Goal: Information Seeking & Learning: Learn about a topic

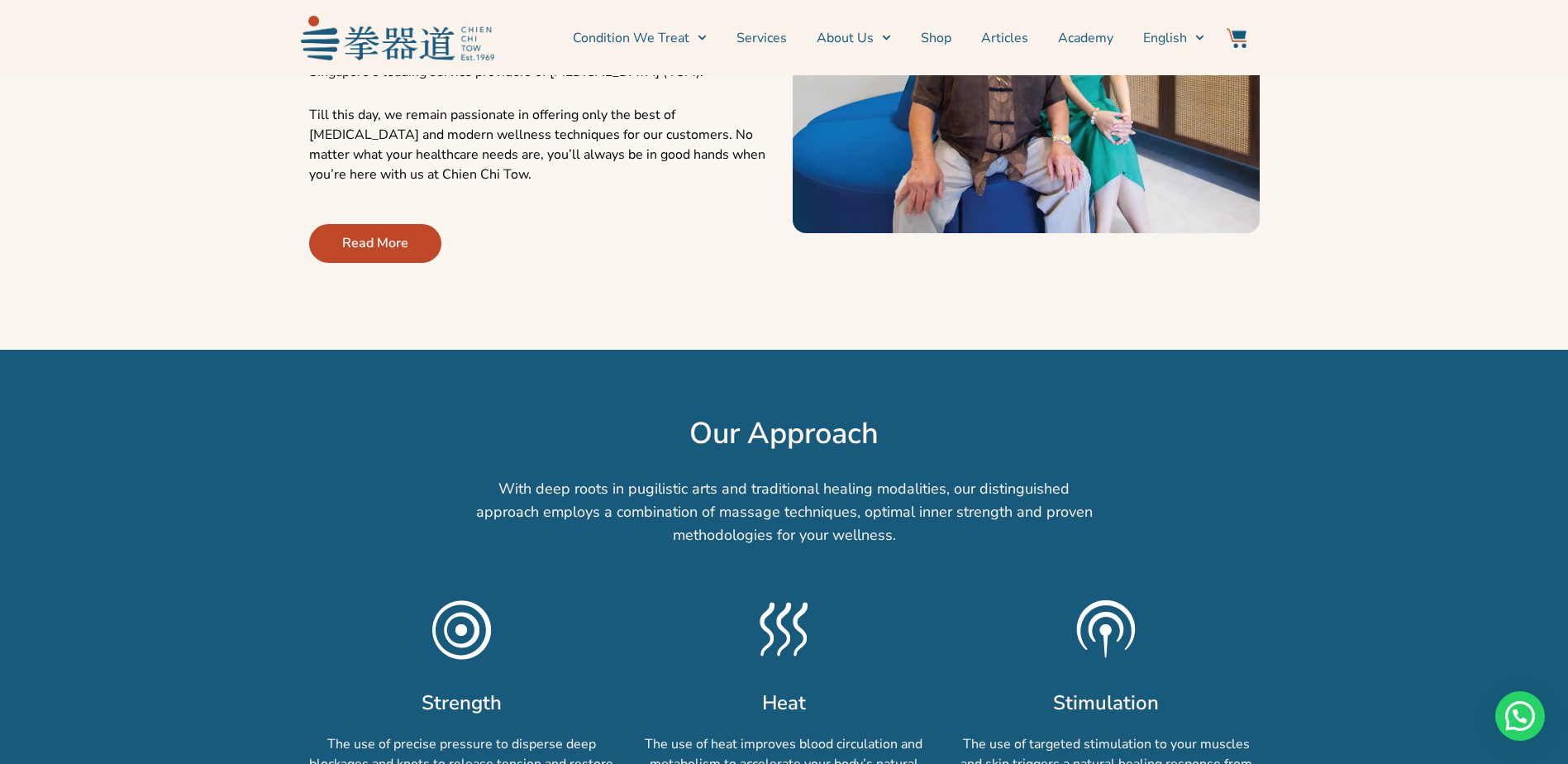
scroll to position [910, 0]
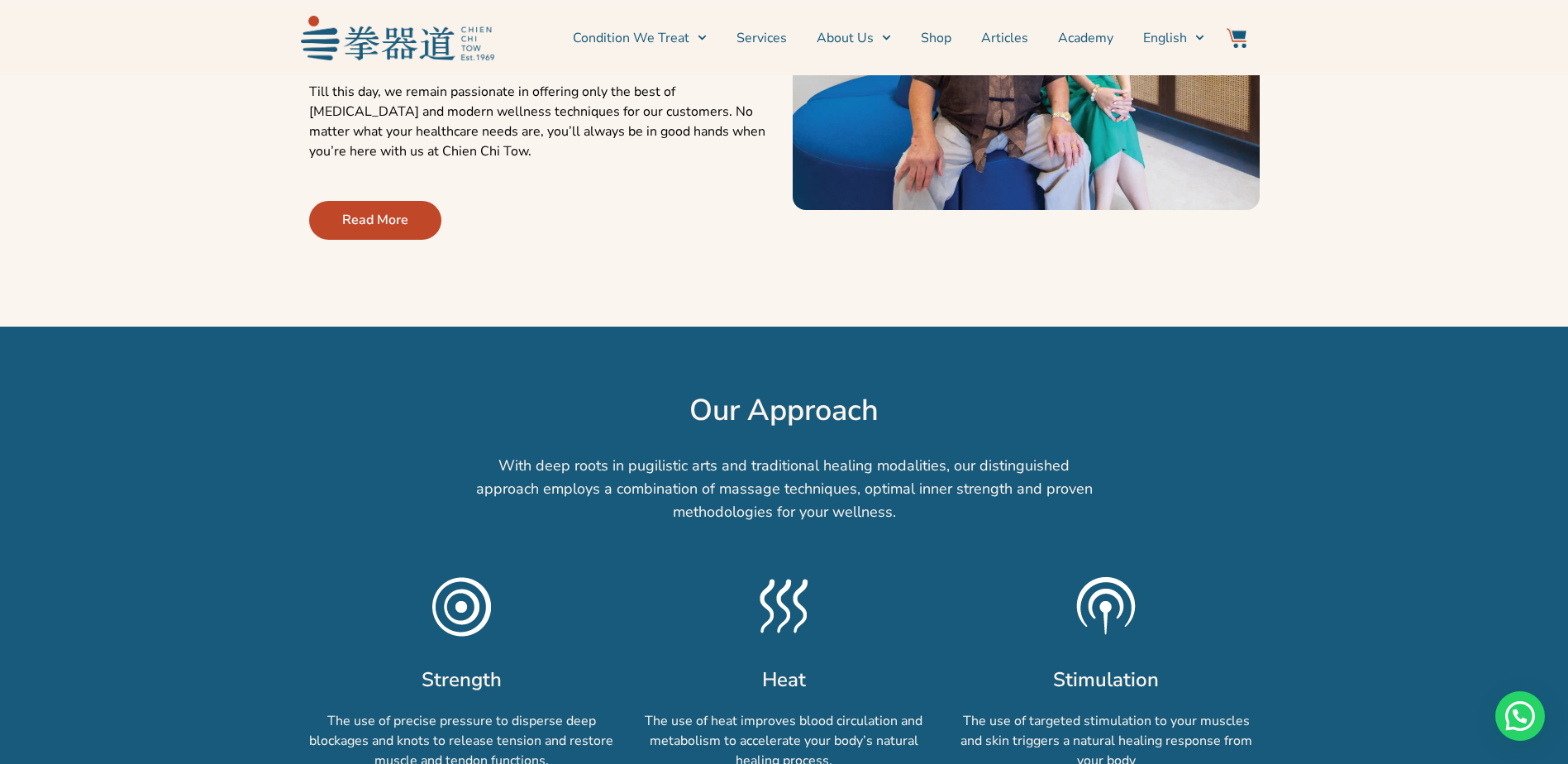
click at [384, 230] on span "Read More" at bounding box center [374, 220] width 66 height 20
click at [381, 230] on span "Read More" at bounding box center [374, 220] width 66 height 20
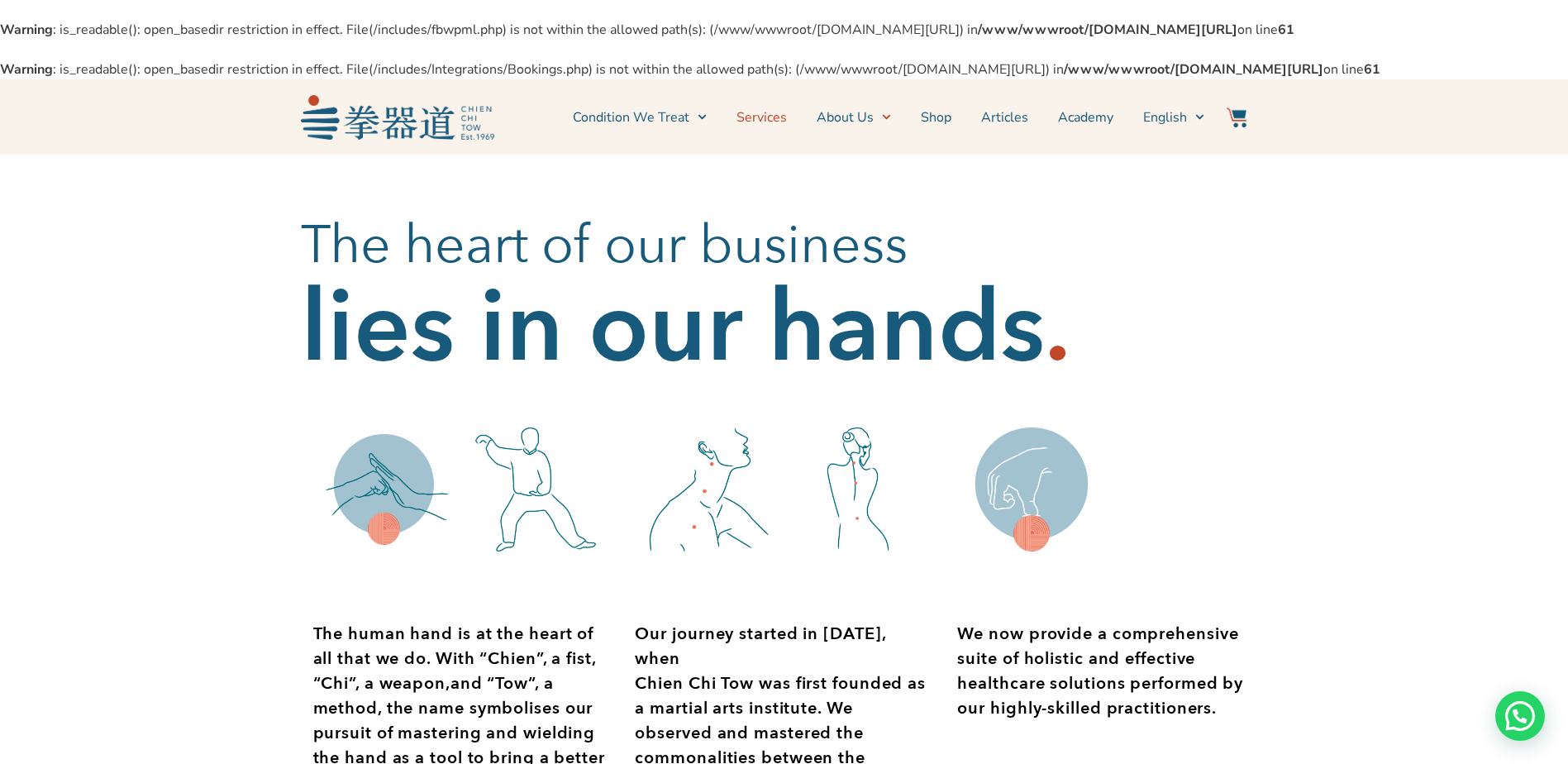
click at [779, 138] on link "Services" at bounding box center [761, 117] width 51 height 42
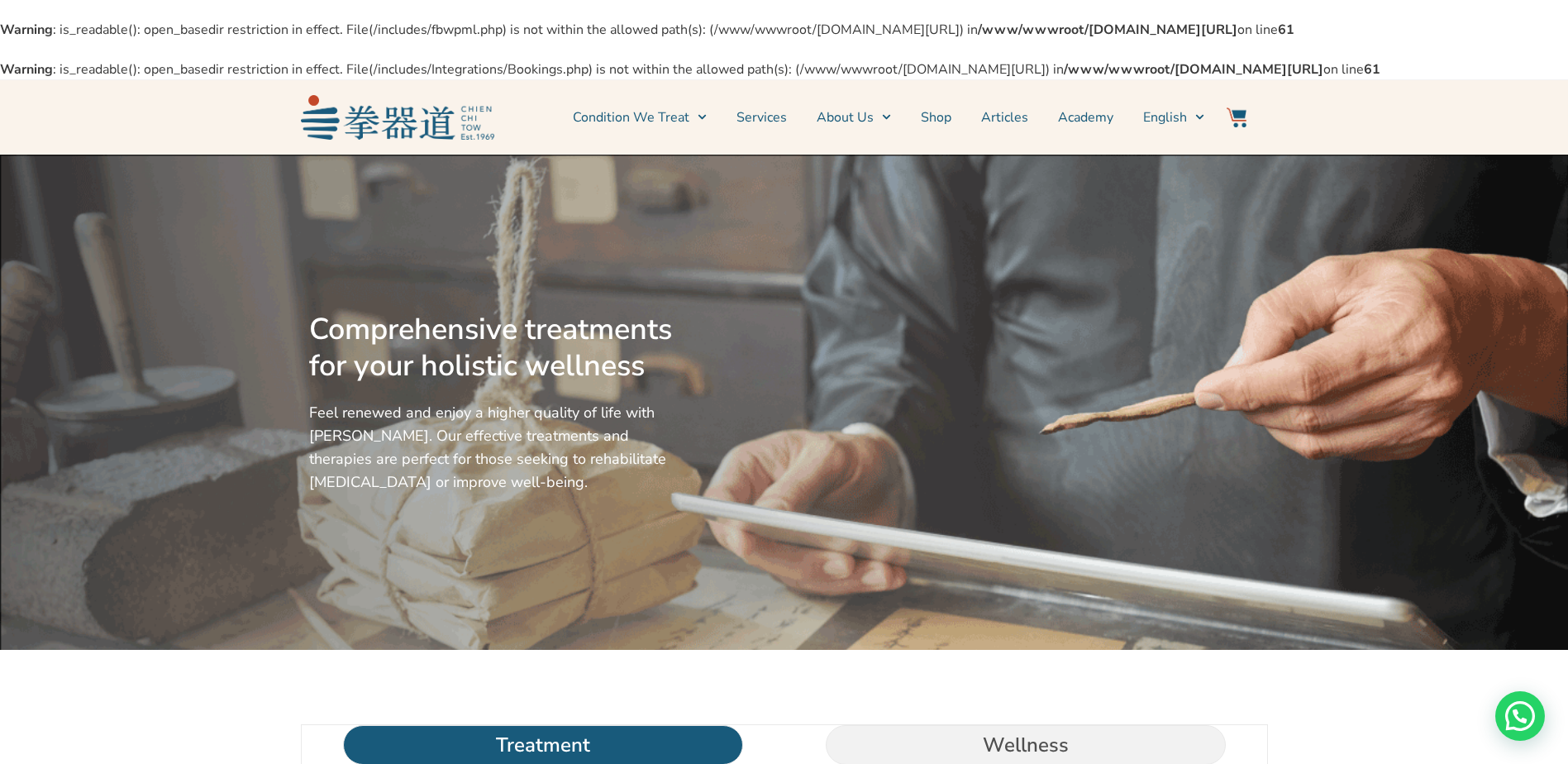
click at [309, 489] on p "Feel renewed and enjoy a higher quality of life with Chien Chi Tow. Our effecti…" at bounding box center [494, 447] width 370 height 92
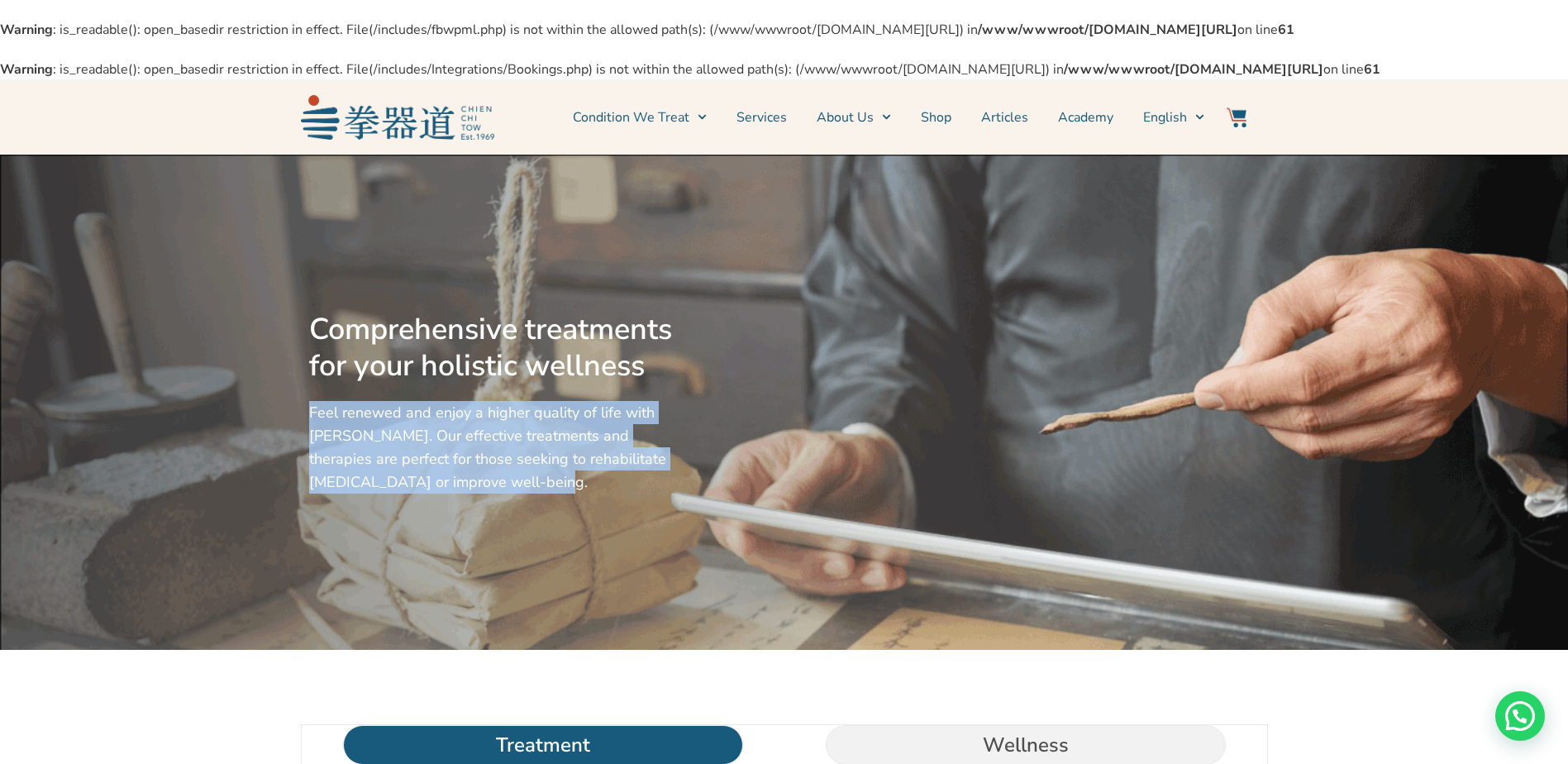
drag, startPoint x: 311, startPoint y: 486, endPoint x: 462, endPoint y: 556, distance: 166.4
click at [462, 494] on p "Feel renewed and enjoy a higher quality of life with Chien Chi Tow. Our effecti…" at bounding box center [494, 447] width 370 height 92
copy p "Feel renewed and enjoy a higher quality of life with Chien Chi Tow. Our effecti…"
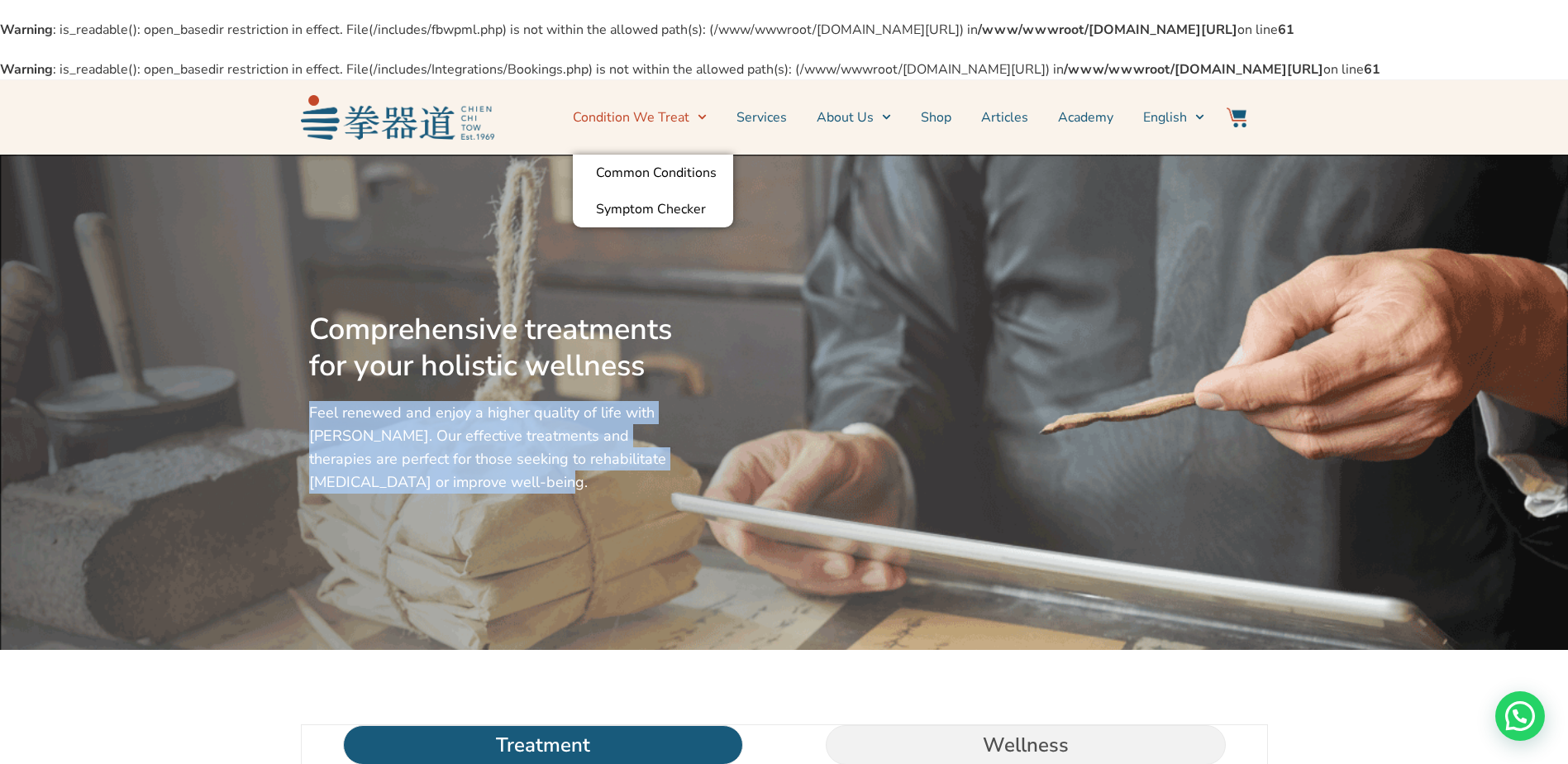
click at [622, 138] on link "Condition We Treat" at bounding box center [640, 117] width 134 height 42
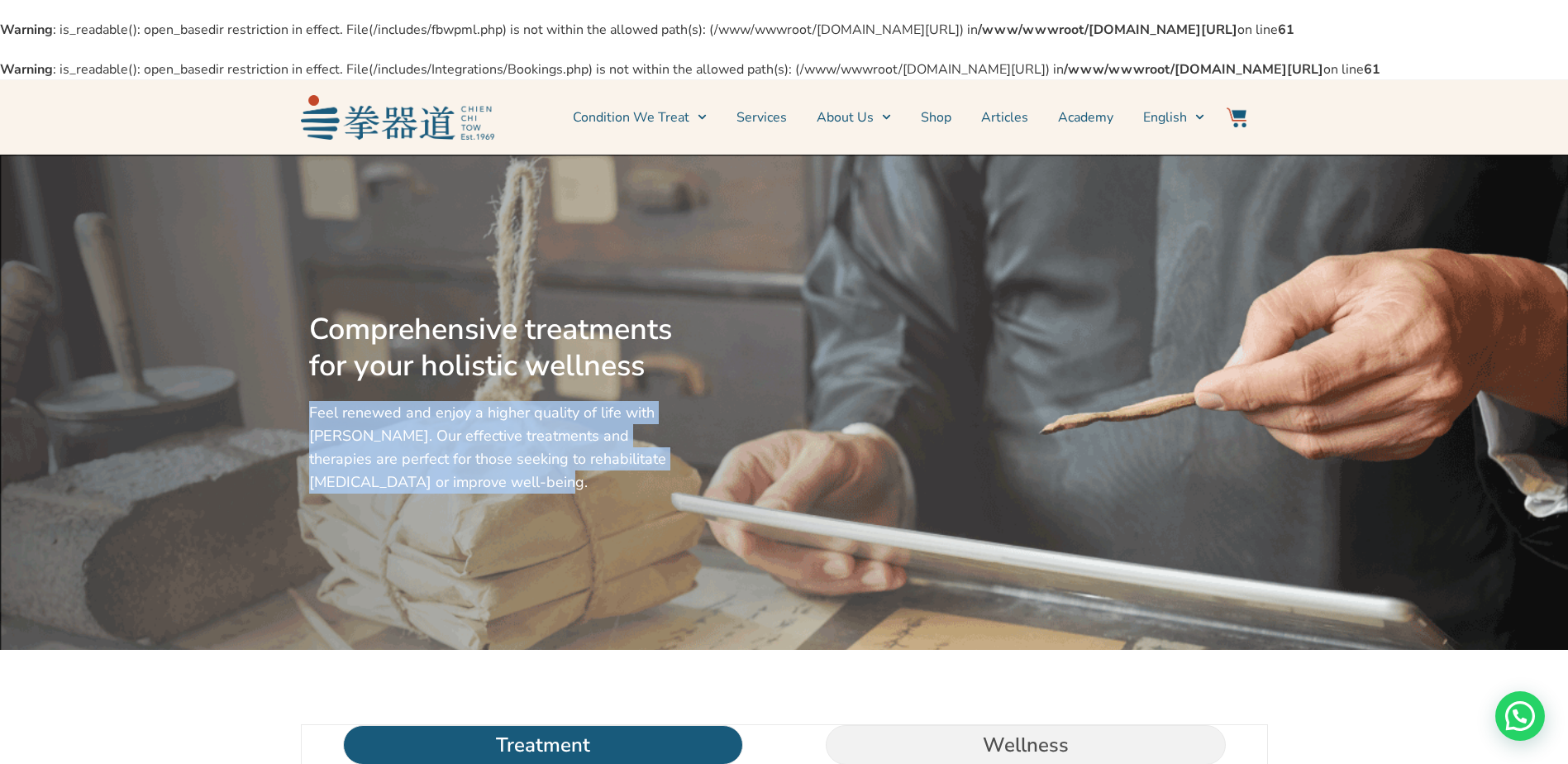
click at [764, 138] on link "Services" at bounding box center [761, 117] width 51 height 42
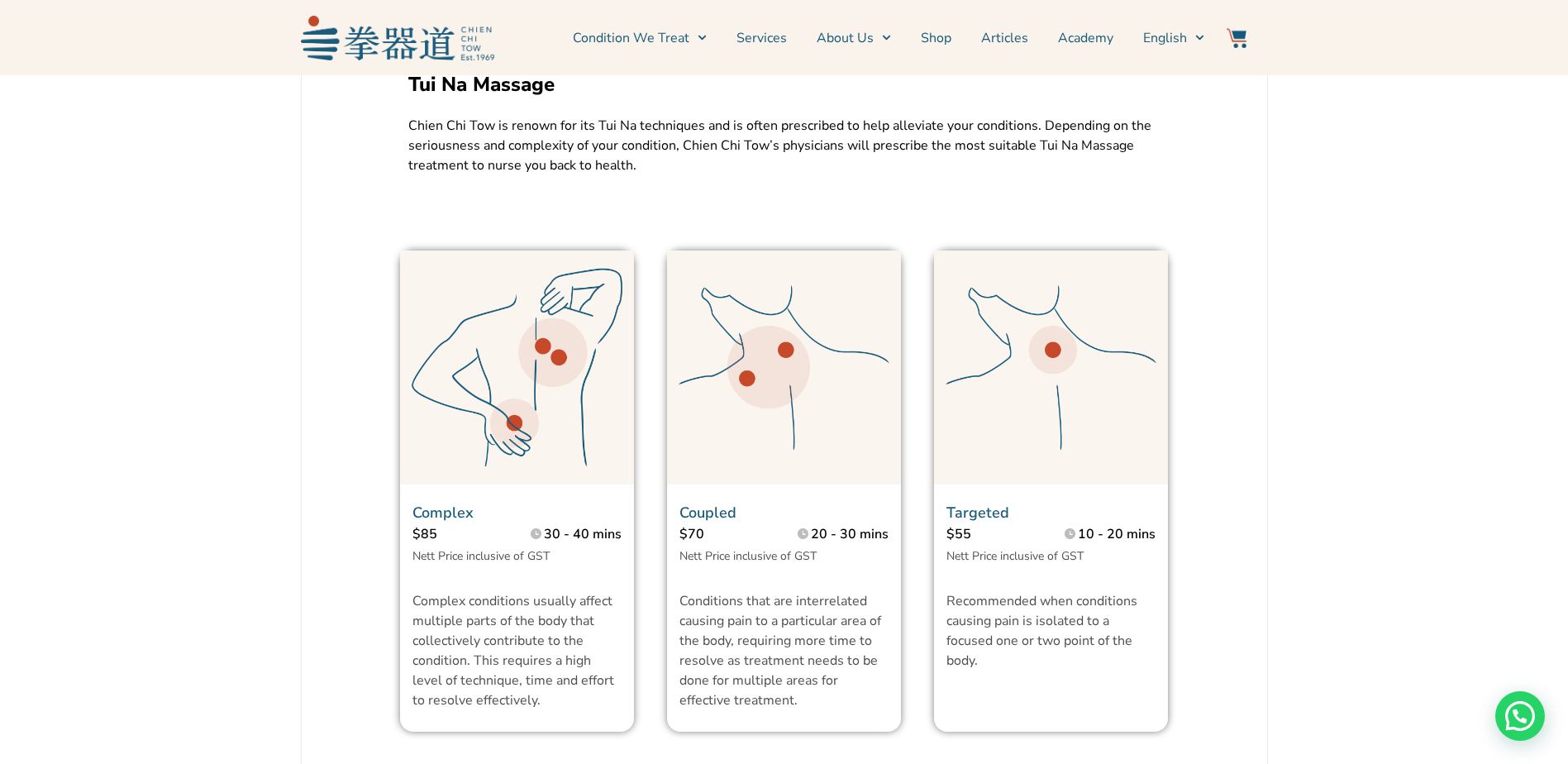
scroll to position [579, 0]
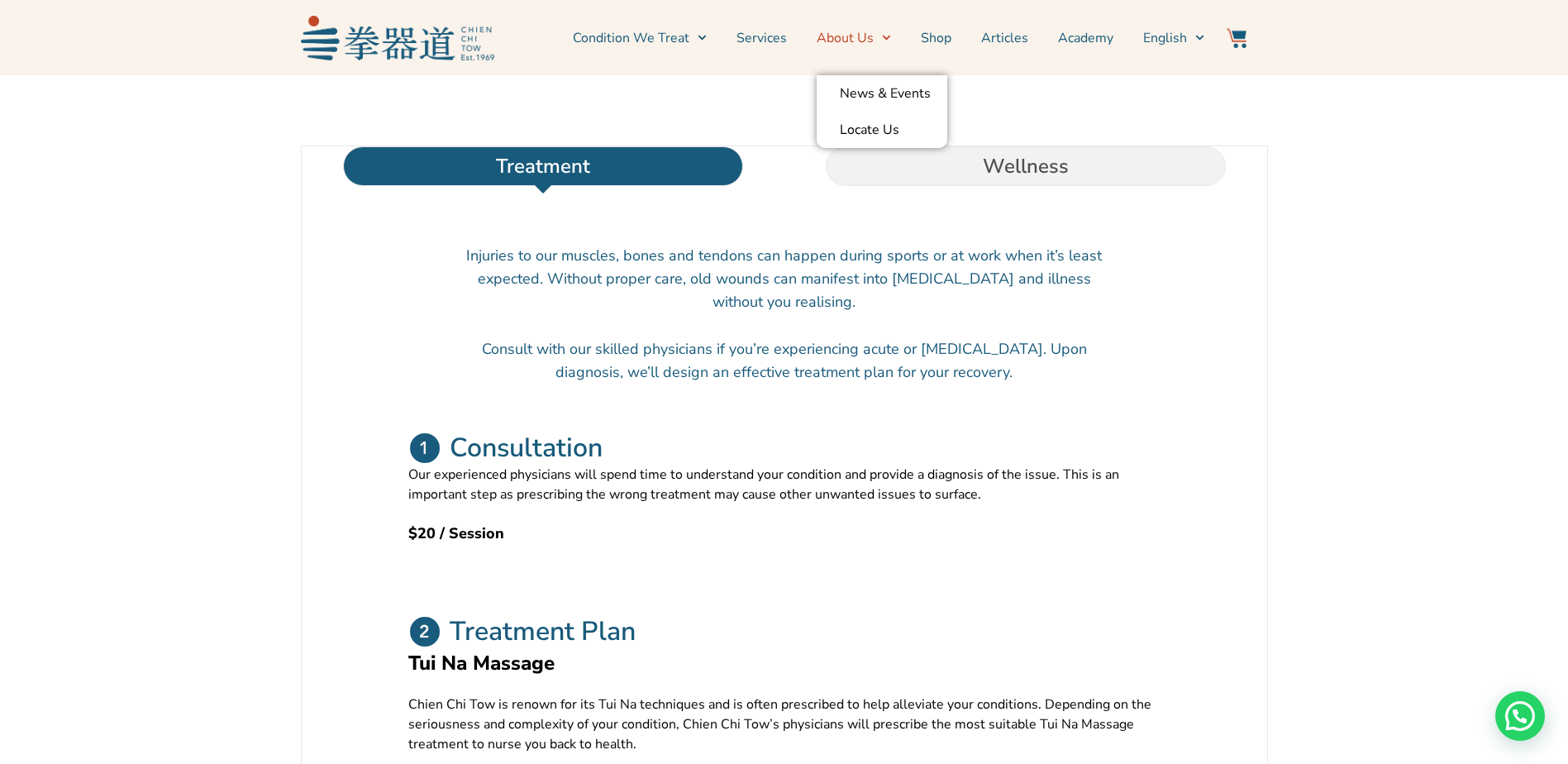
click at [858, 38] on link "About Us" at bounding box center [853, 38] width 74 height 42
click at [870, 37] on link "About Us" at bounding box center [853, 38] width 74 height 42
click at [877, 84] on link "News & Events" at bounding box center [882, 93] width 131 height 37
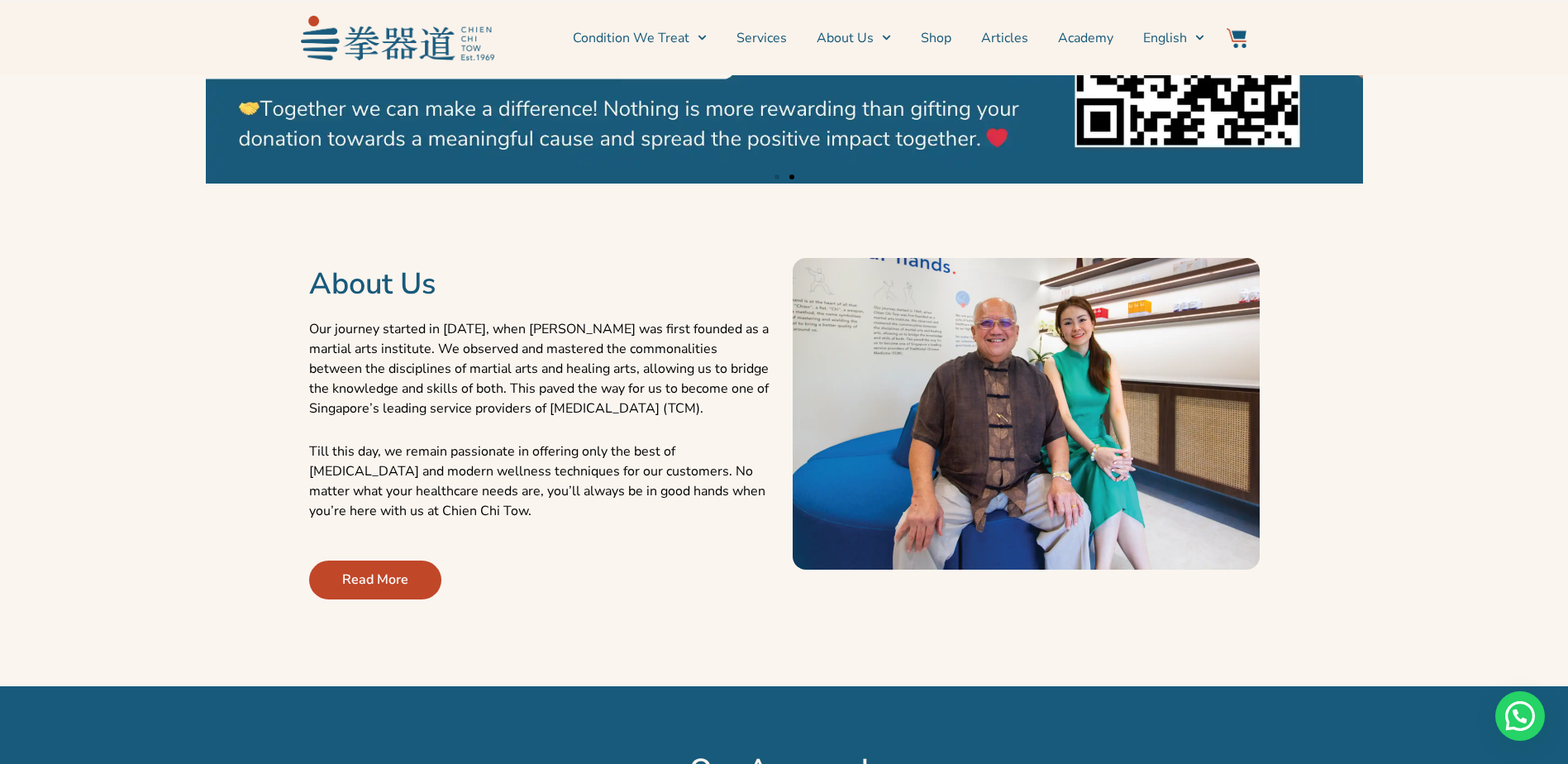
scroll to position [579, 0]
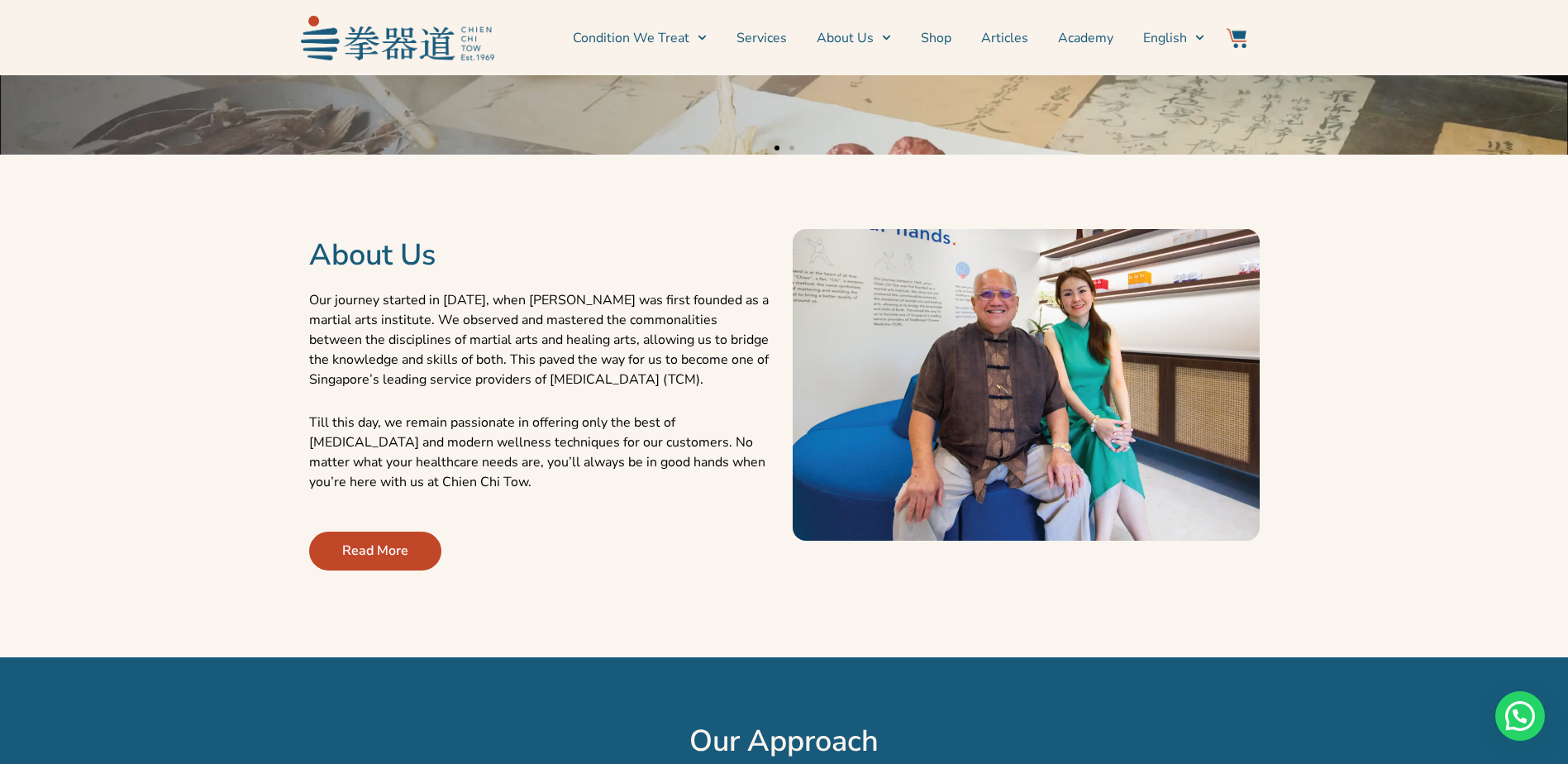
click at [312, 335] on p "Our journey started in [DATE], when [PERSON_NAME] was first founded as a martia…" at bounding box center [542, 340] width 467 height 99
drag, startPoint x: 515, startPoint y: 338, endPoint x: 383, endPoint y: 360, distance: 133.8
click at [383, 360] on p "Our journey started in [DATE], when [PERSON_NAME] was first founded as a martia…" at bounding box center [542, 340] width 467 height 99
copy p "Chien Chi Tow was first founded as a martial arts institute."
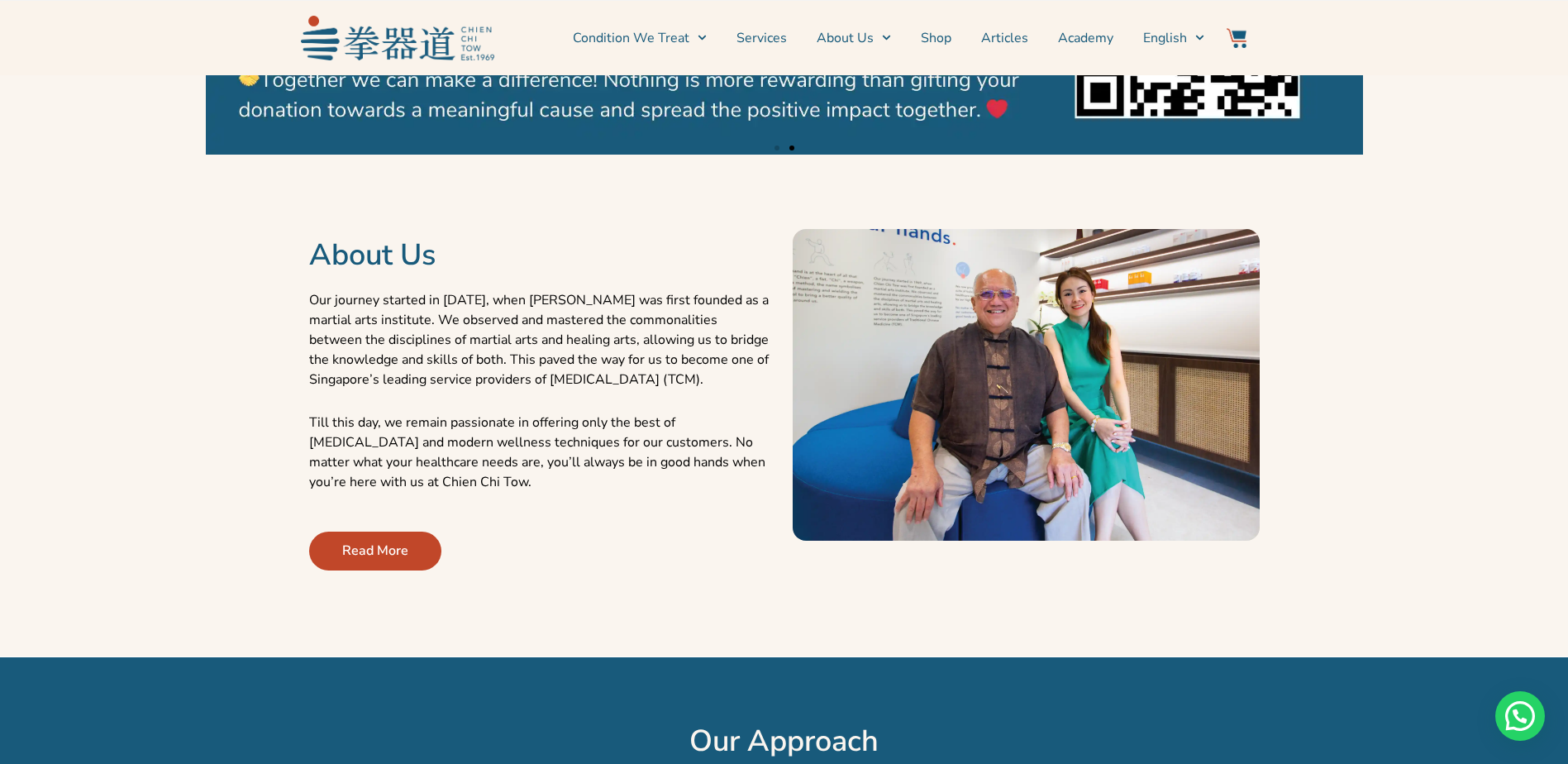
click at [558, 389] on p "Our journey started in [DATE], when [PERSON_NAME] was first founded as a martia…" at bounding box center [542, 340] width 467 height 99
click at [532, 492] on p "Till this day, we remain passionate in offering only the best of [MEDICAL_DATA]…" at bounding box center [542, 452] width 467 height 79
drag, startPoint x: 496, startPoint y: 357, endPoint x: 552, endPoint y: 379, distance: 60.2
click at [552, 379] on p "Our journey started in [DATE], when [PERSON_NAME] was first founded as a martia…" at bounding box center [542, 340] width 467 height 99
copy p "mastered the commonalities between the disciplines of martial arts and healing …"
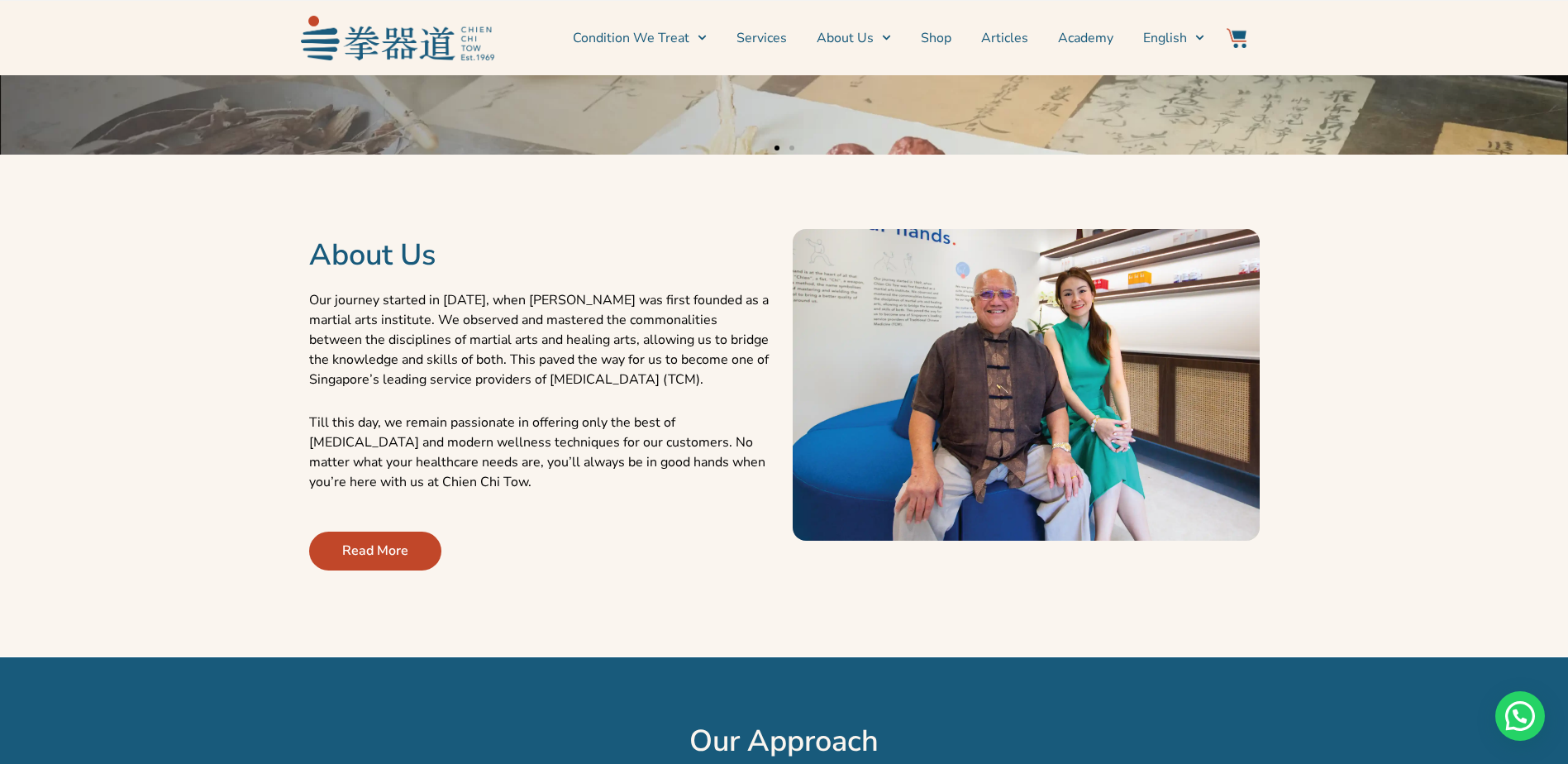
click at [619, 389] on p "Our journey started in [DATE], when [PERSON_NAME] was first founded as a martia…" at bounding box center [542, 340] width 467 height 99
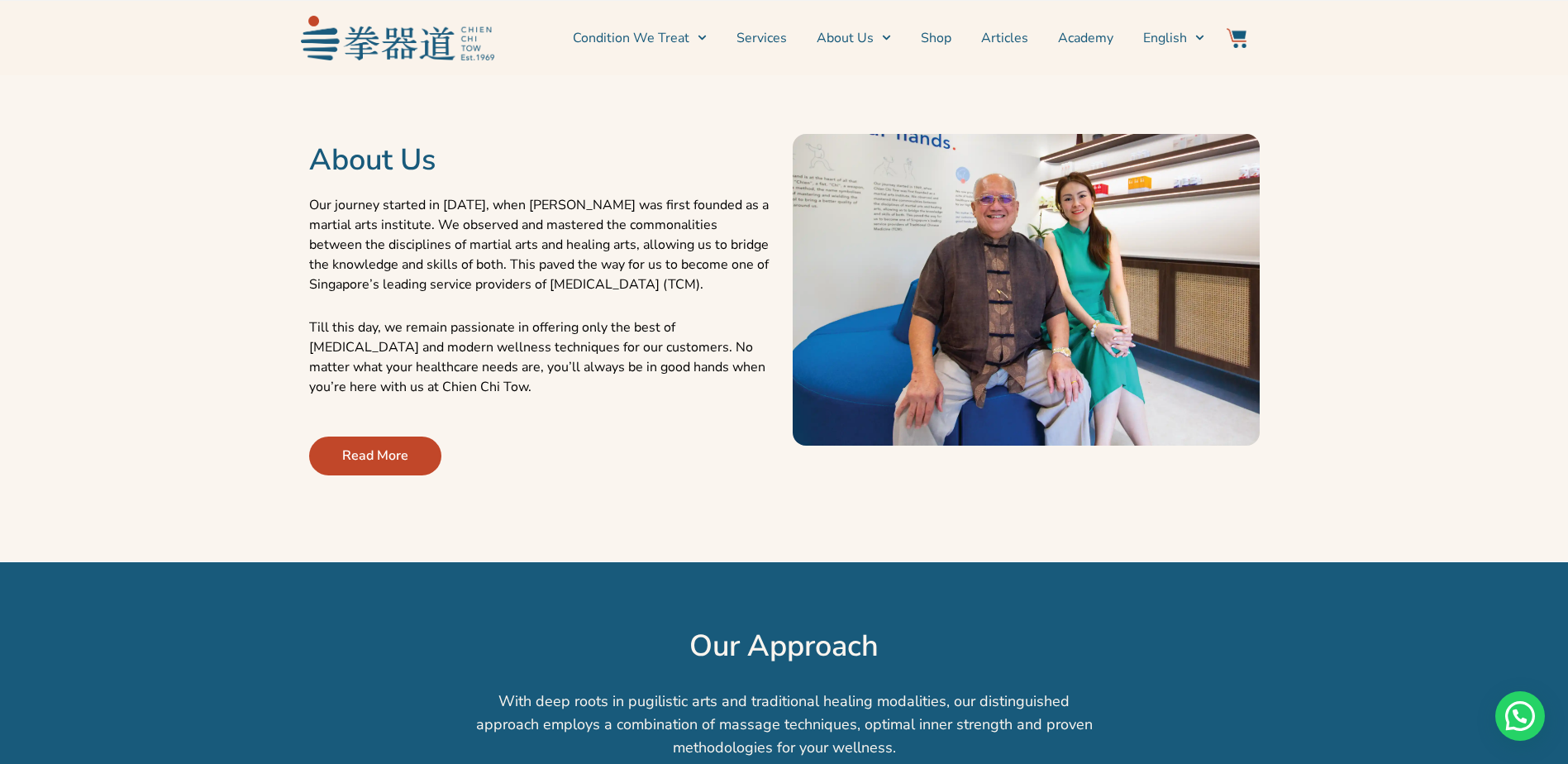
scroll to position [496, 0]
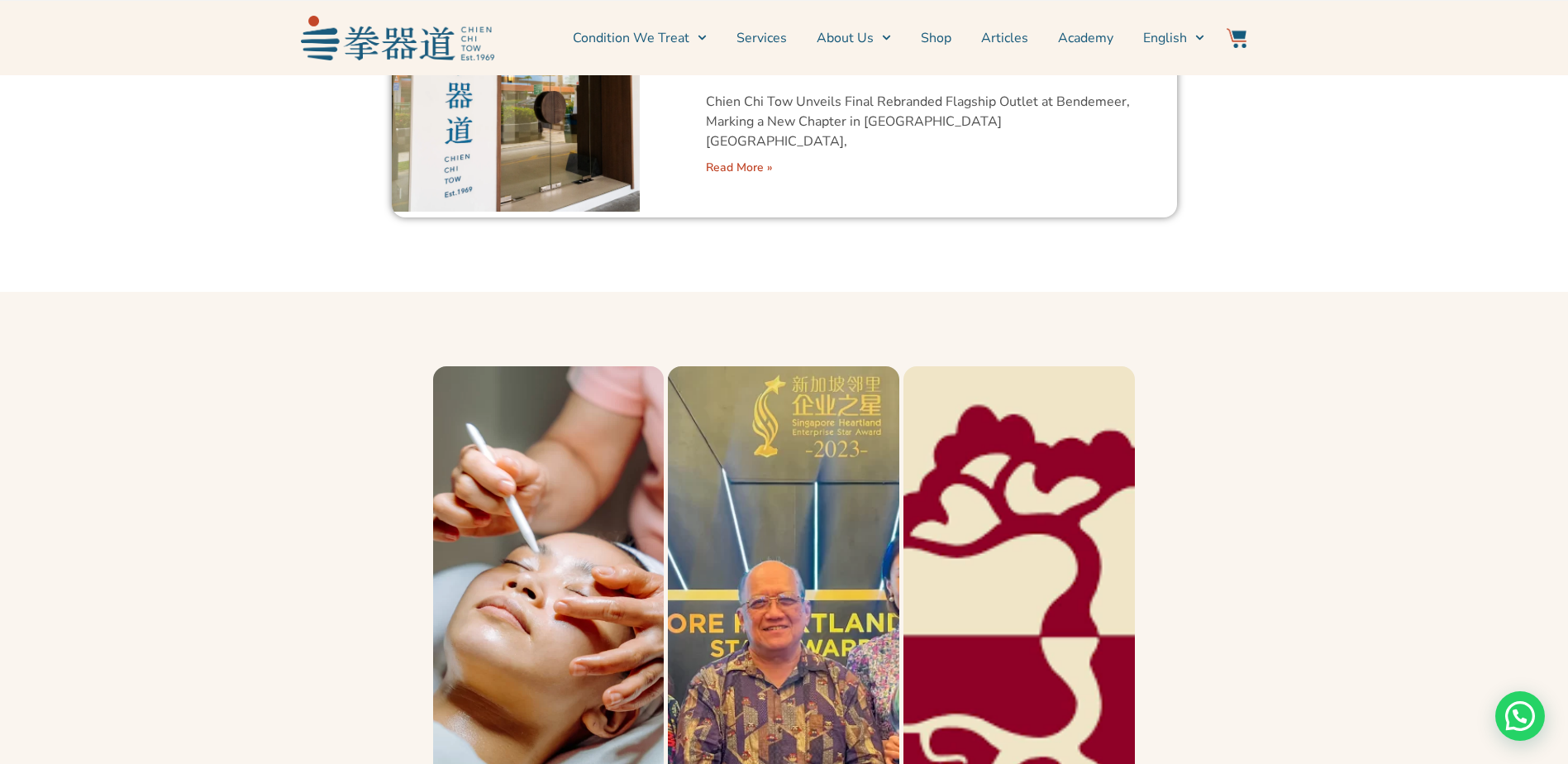
scroll to position [1075, 0]
